Goal: Task Accomplishment & Management: Use online tool/utility

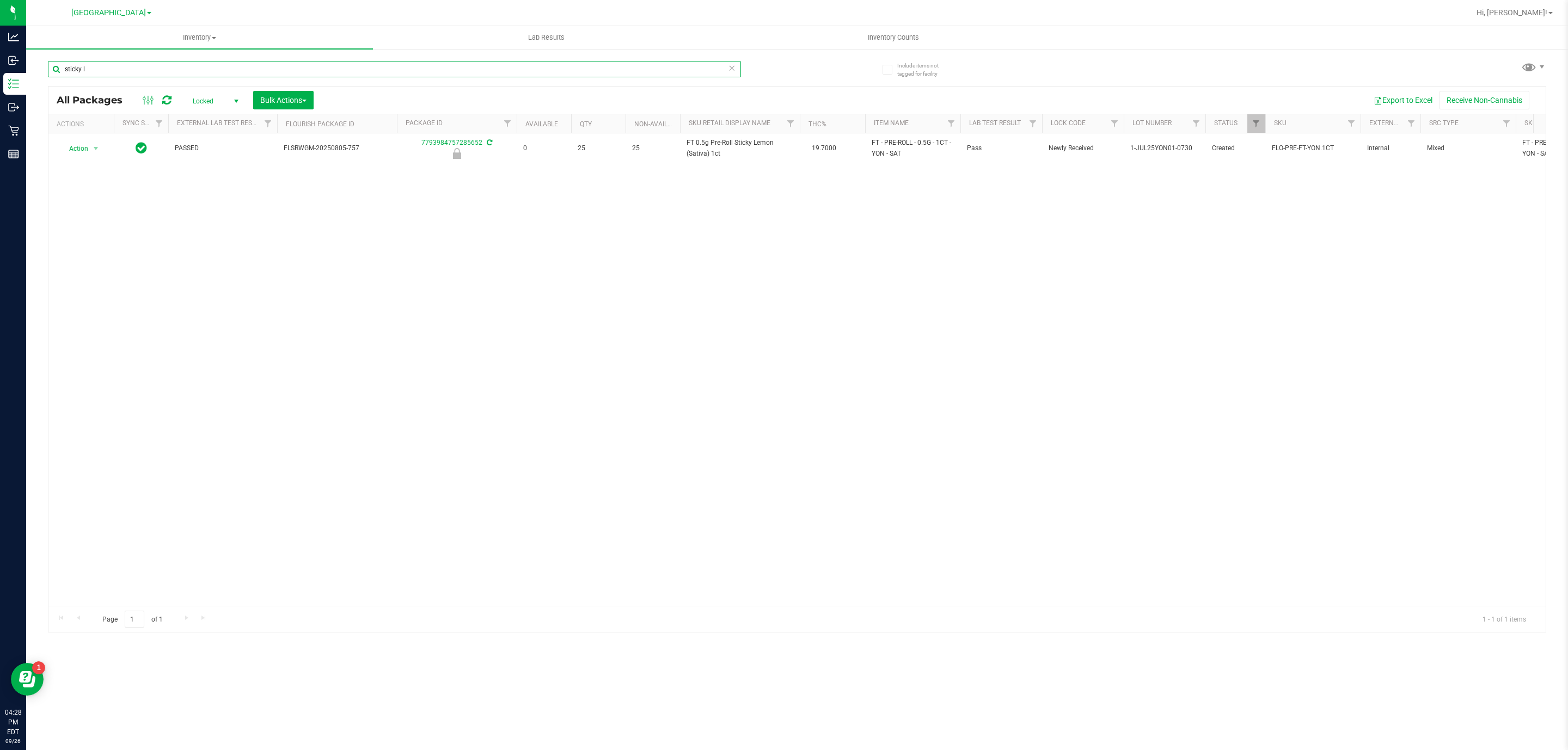
click at [482, 71] on input "sticky l" at bounding box center [394, 70] width 693 height 16
click at [733, 72] on icon at bounding box center [732, 67] width 7 height 13
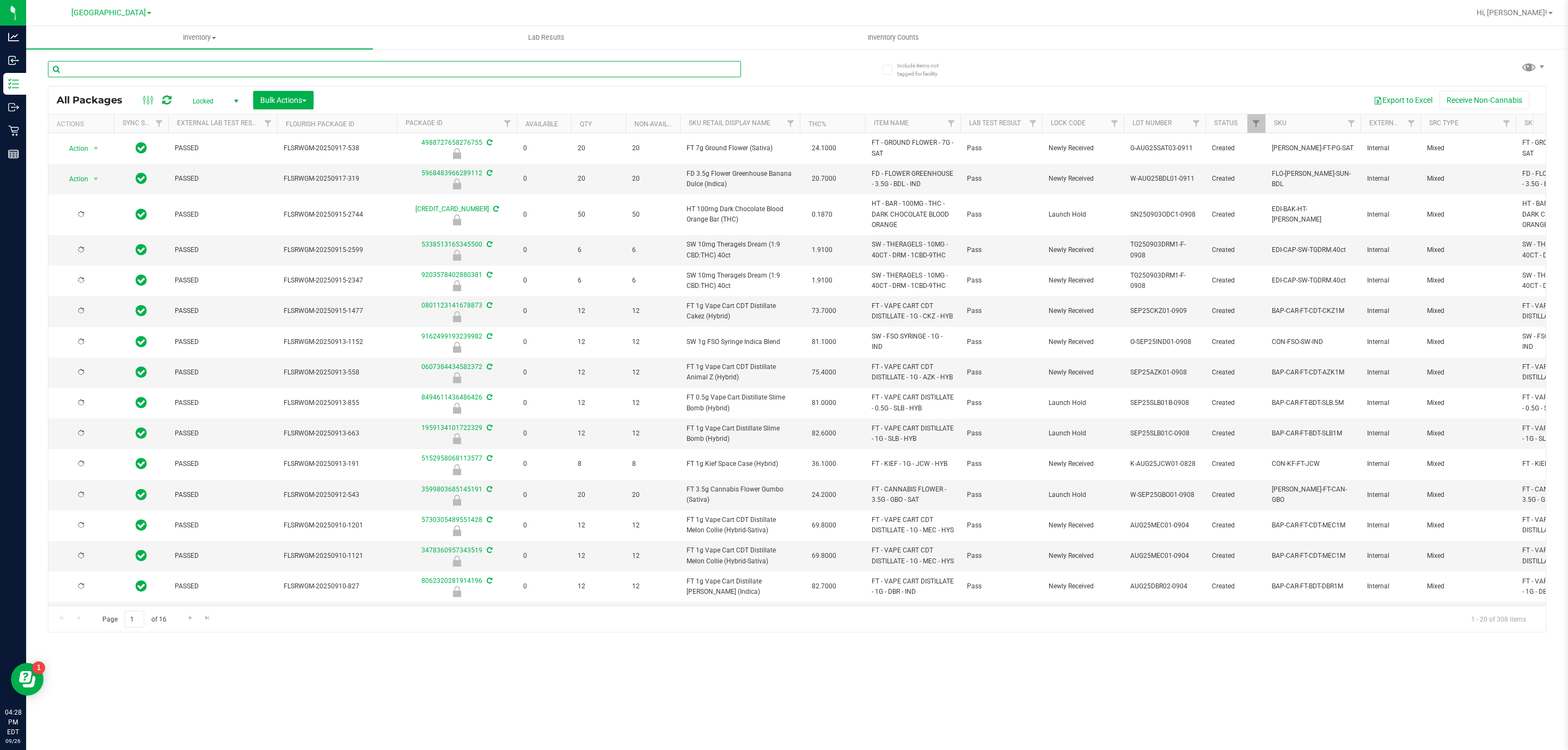
click at [637, 70] on input "text" at bounding box center [394, 70] width 693 height 16
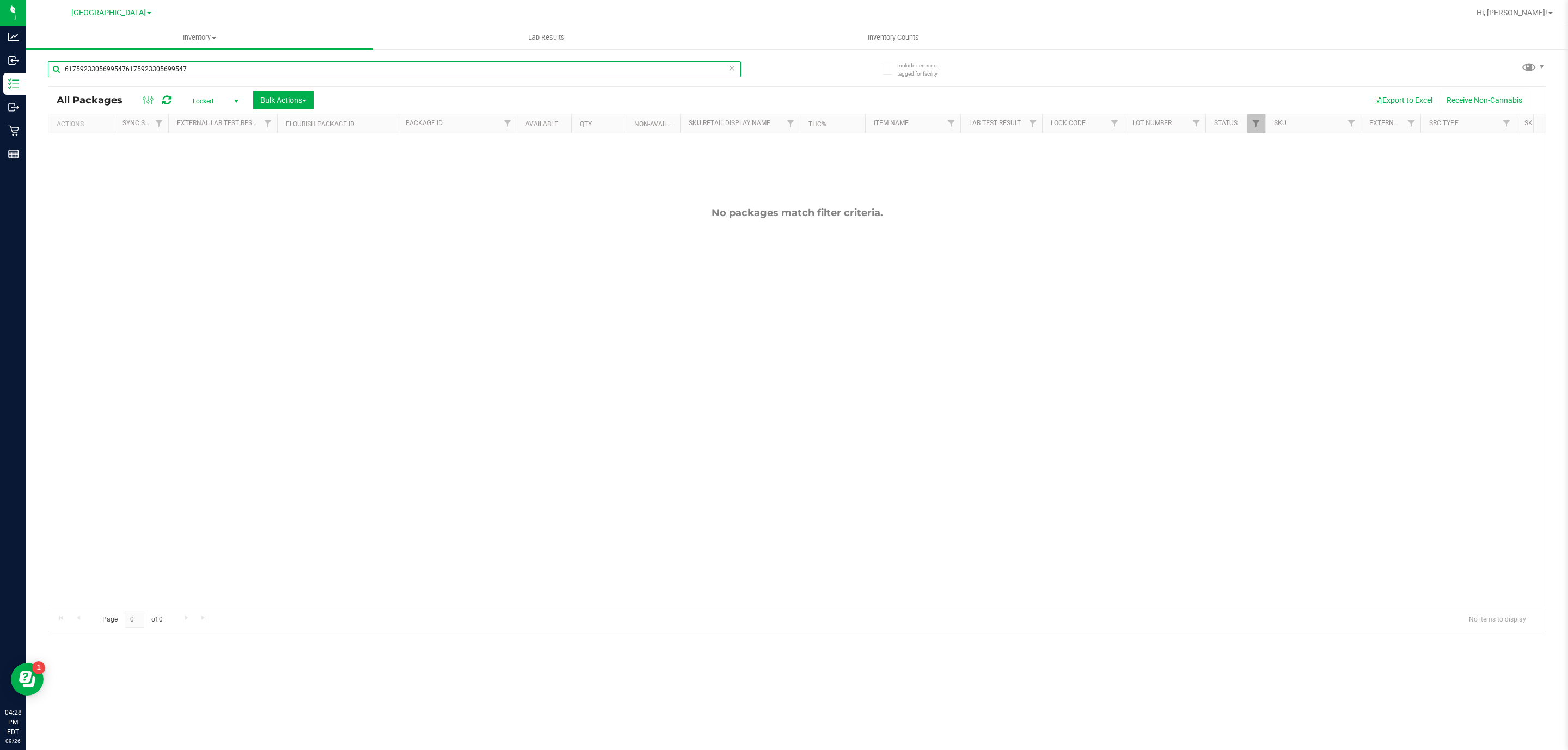
click at [639, 69] on input "61759233056995476175923305699547" at bounding box center [394, 70] width 693 height 16
type input "61759233056995476175923305699547"
click at [735, 70] on icon at bounding box center [732, 67] width 7 height 13
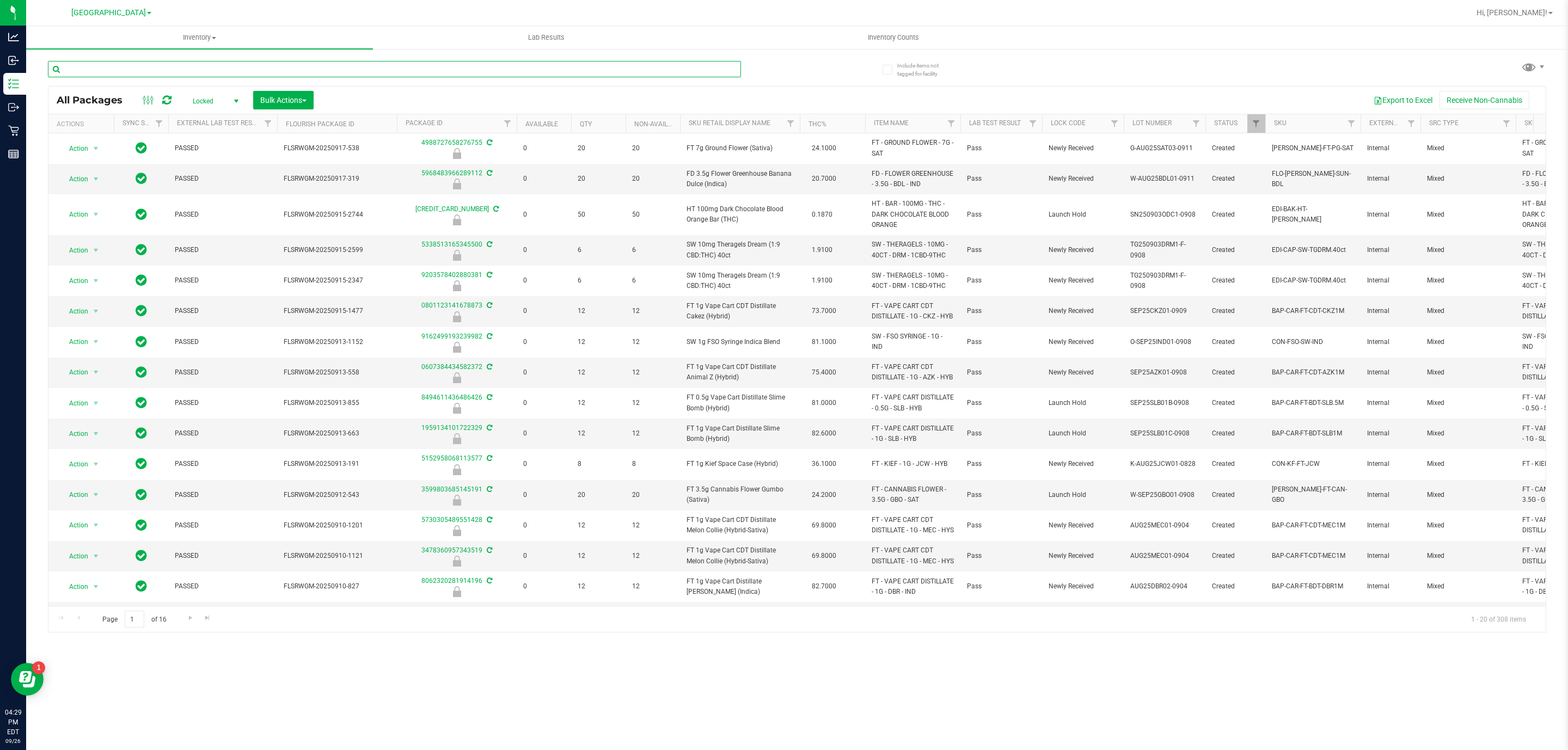
click at [732, 70] on input "text" at bounding box center [394, 70] width 693 height 16
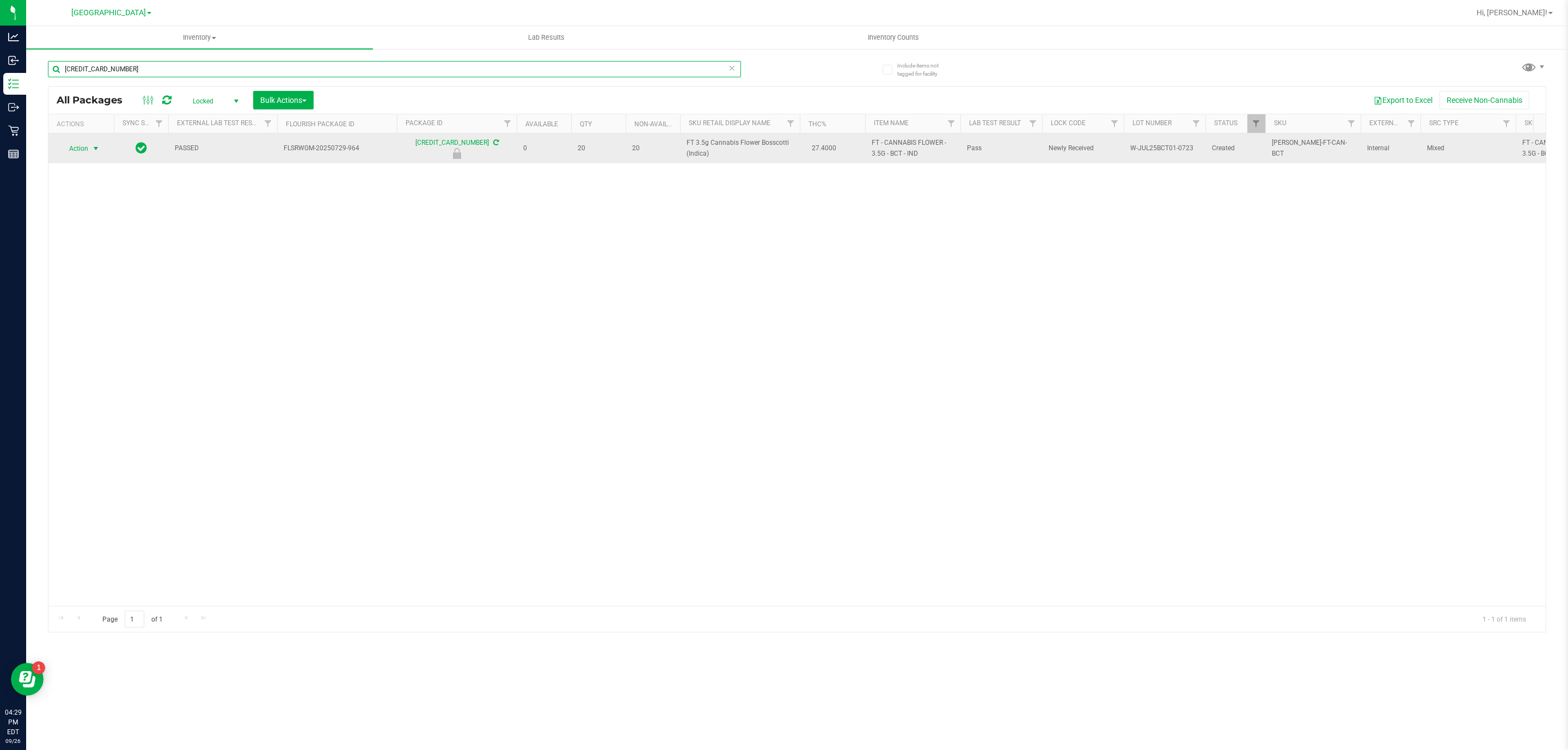
type input "[CREDIT_CARD_NUMBER]"
click at [85, 149] on span "Action" at bounding box center [73, 148] width 29 height 15
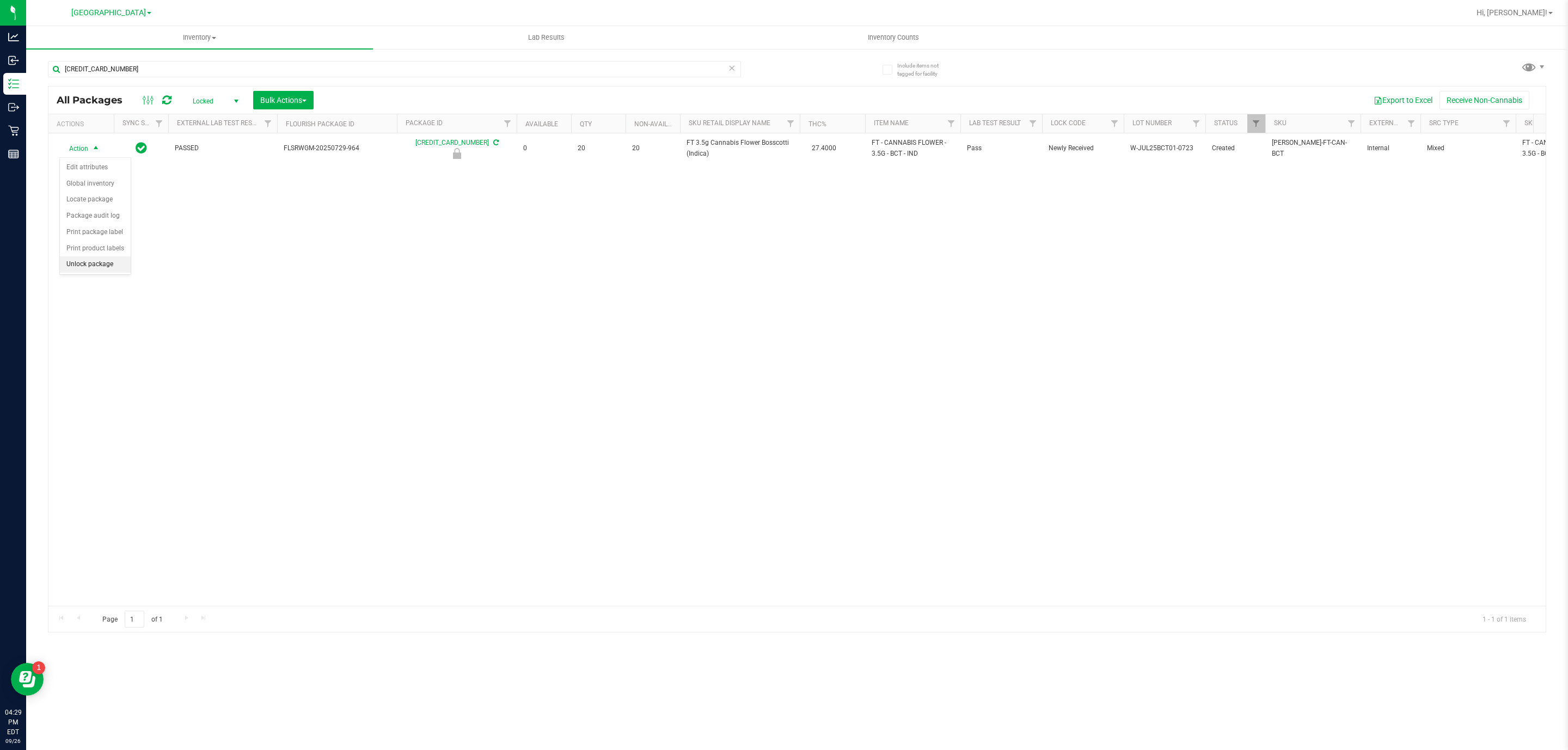
click at [120, 262] on li "Unlock package" at bounding box center [95, 265] width 71 height 16
